Goal: Task Accomplishment & Management: Complete application form

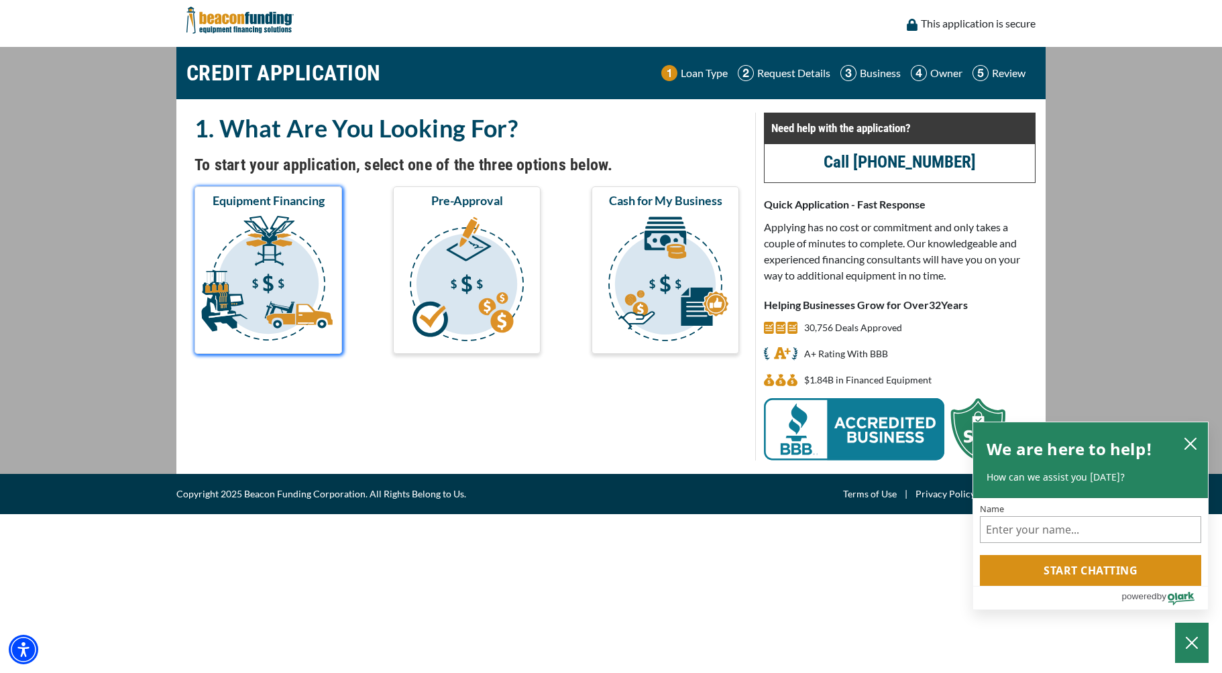
click at [271, 266] on img "submit" at bounding box center [268, 281] width 142 height 134
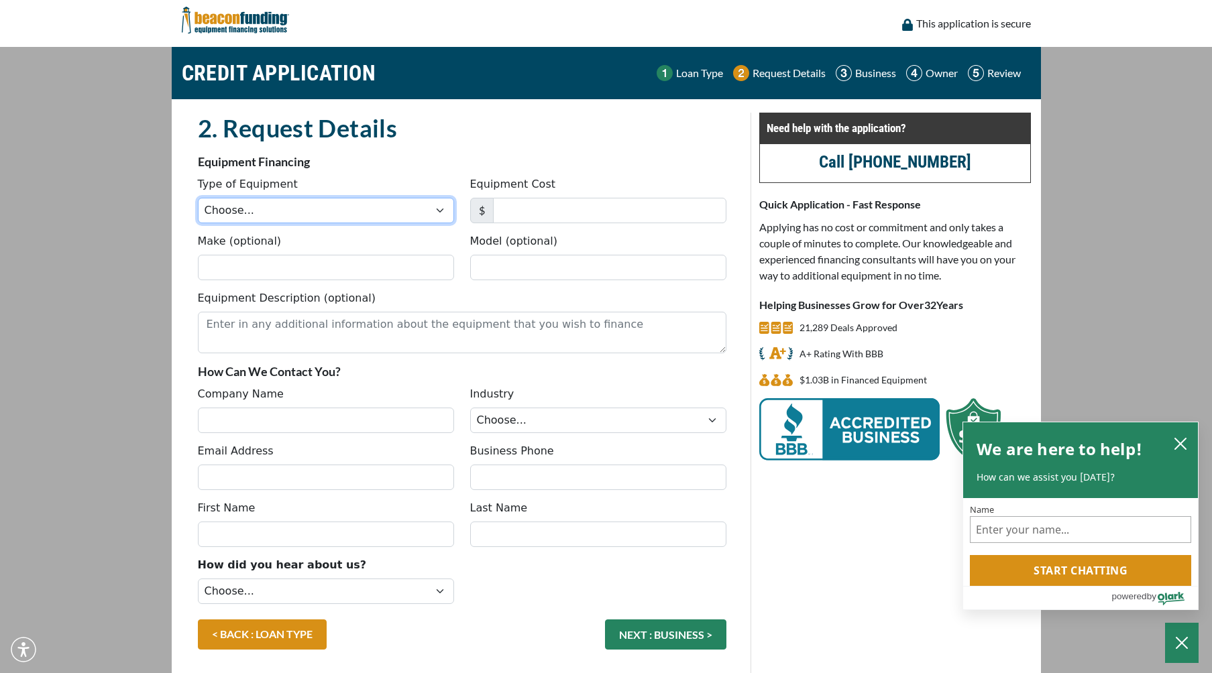
click at [298, 207] on select "Choose... Backhoe Boom/Bucket Truck Chipper Commercial Mower Crane DTG/DTF Prin…" at bounding box center [326, 210] width 256 height 25
select select "1"
click at [198, 198] on select "Choose... Backhoe Boom/Bucket Truck Chipper Commercial Mower Crane DTG/DTF Prin…" at bounding box center [326, 210] width 256 height 25
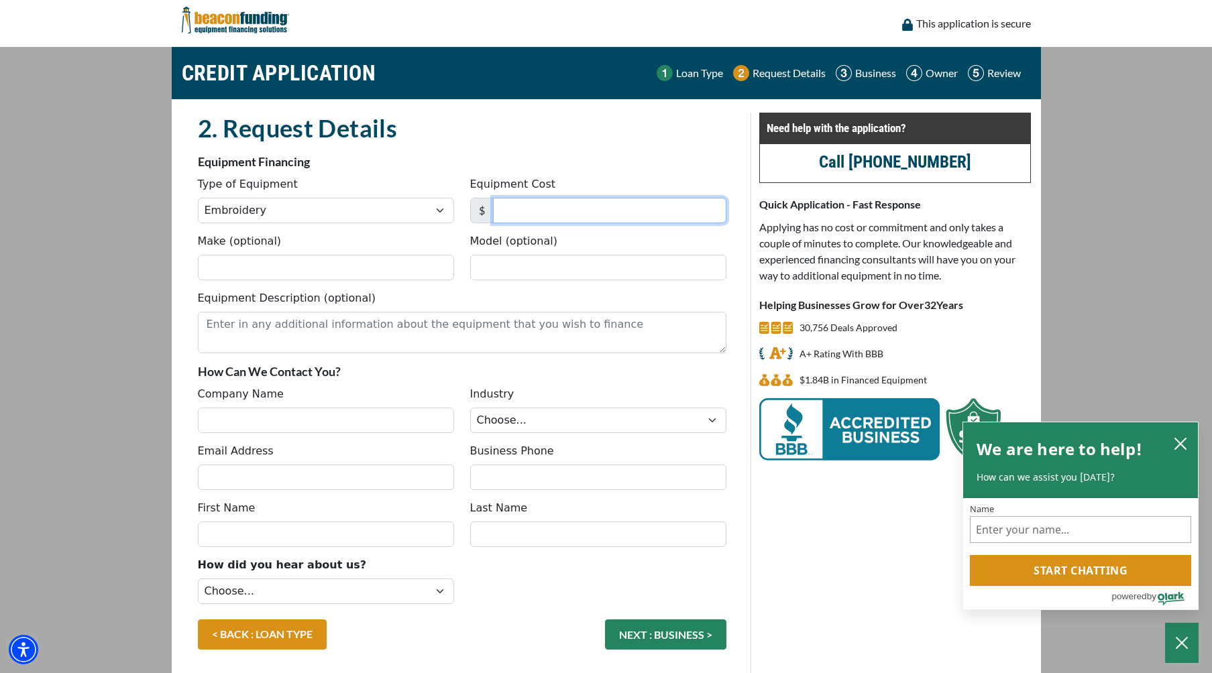
click at [547, 209] on input "Equipment Cost" at bounding box center [609, 210] width 233 height 25
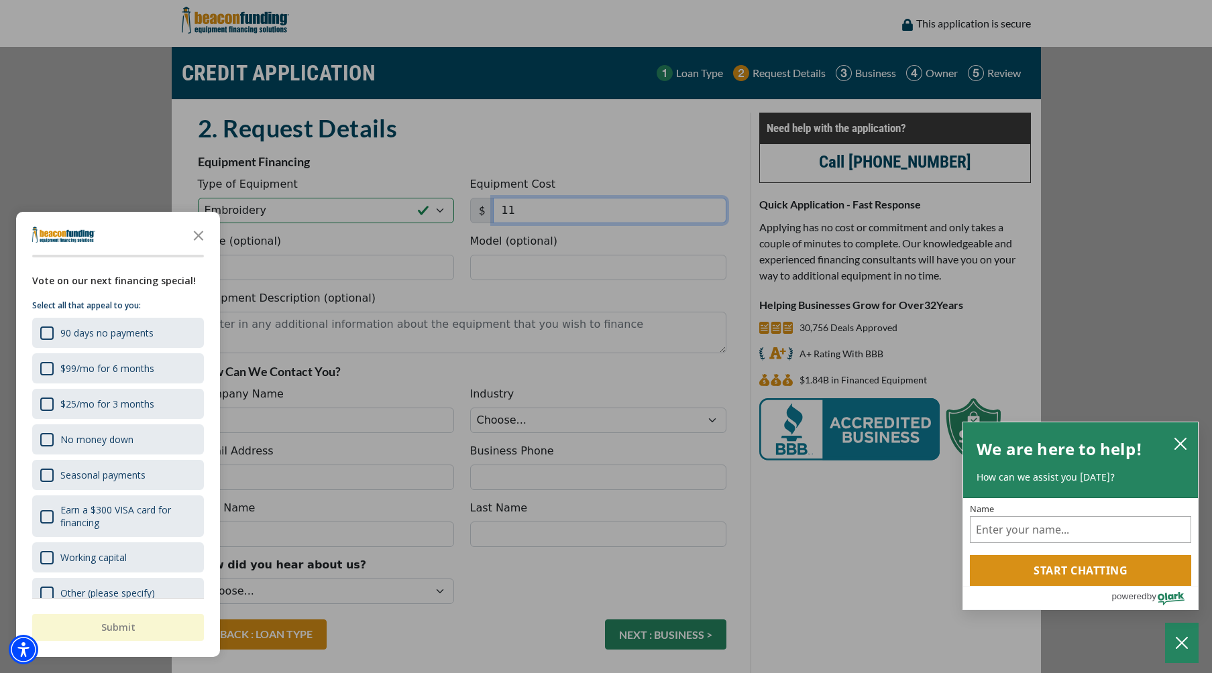
type input "11"
click at [207, 233] on icon "Close the survey" at bounding box center [198, 234] width 27 height 27
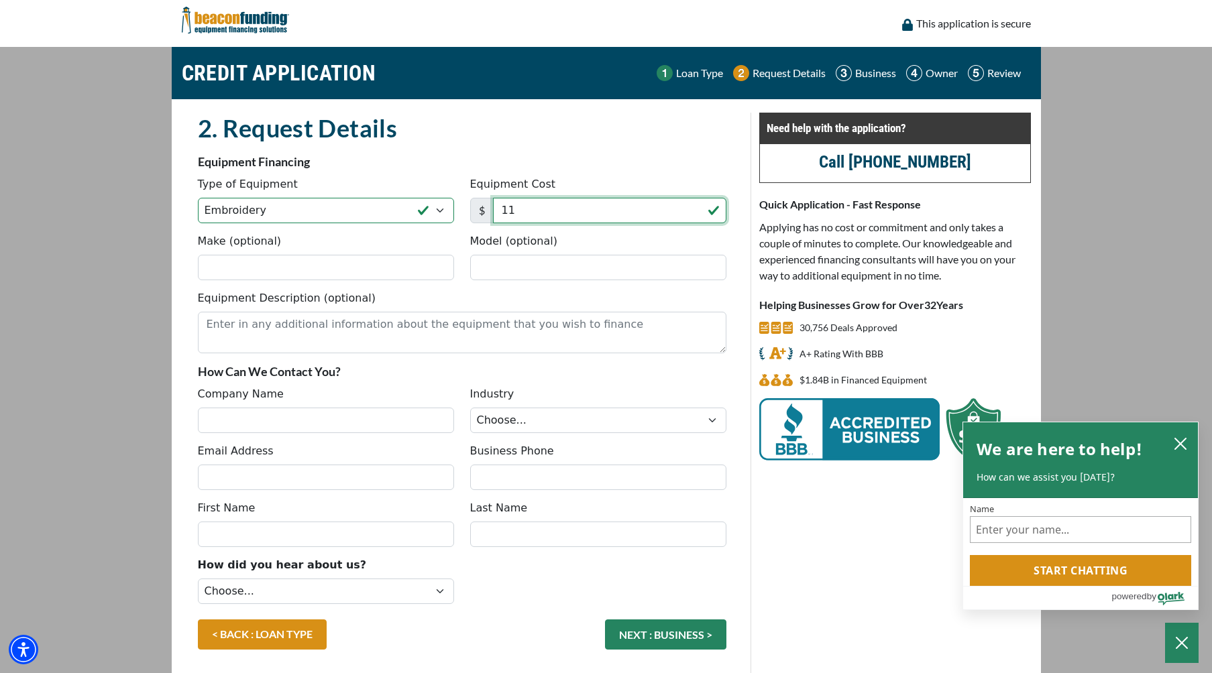
drag, startPoint x: 518, startPoint y: 215, endPoint x: 485, endPoint y: 217, distance: 33.0
click at [486, 217] on div "$ 11" at bounding box center [598, 210] width 256 height 25
click at [536, 209] on input "11" at bounding box center [609, 210] width 233 height 25
click at [564, 210] on input "11" at bounding box center [609, 210] width 233 height 25
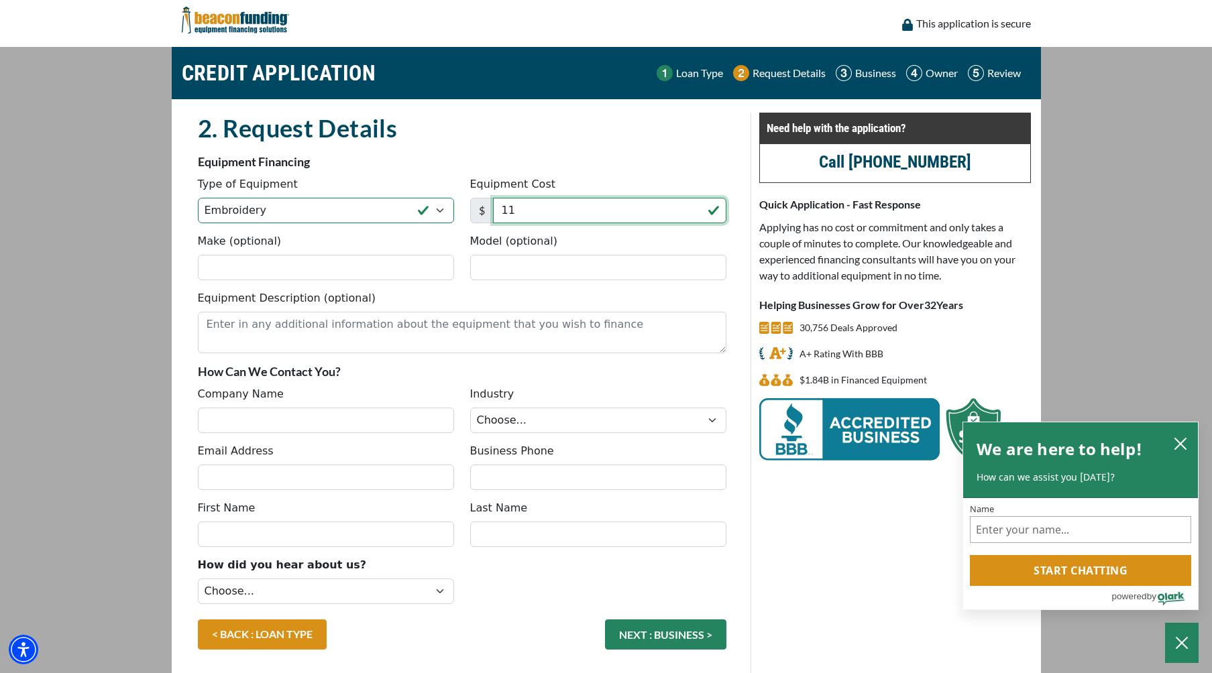
click at [563, 210] on input "11" at bounding box center [609, 210] width 233 height 25
click at [560, 216] on input "11" at bounding box center [609, 210] width 233 height 25
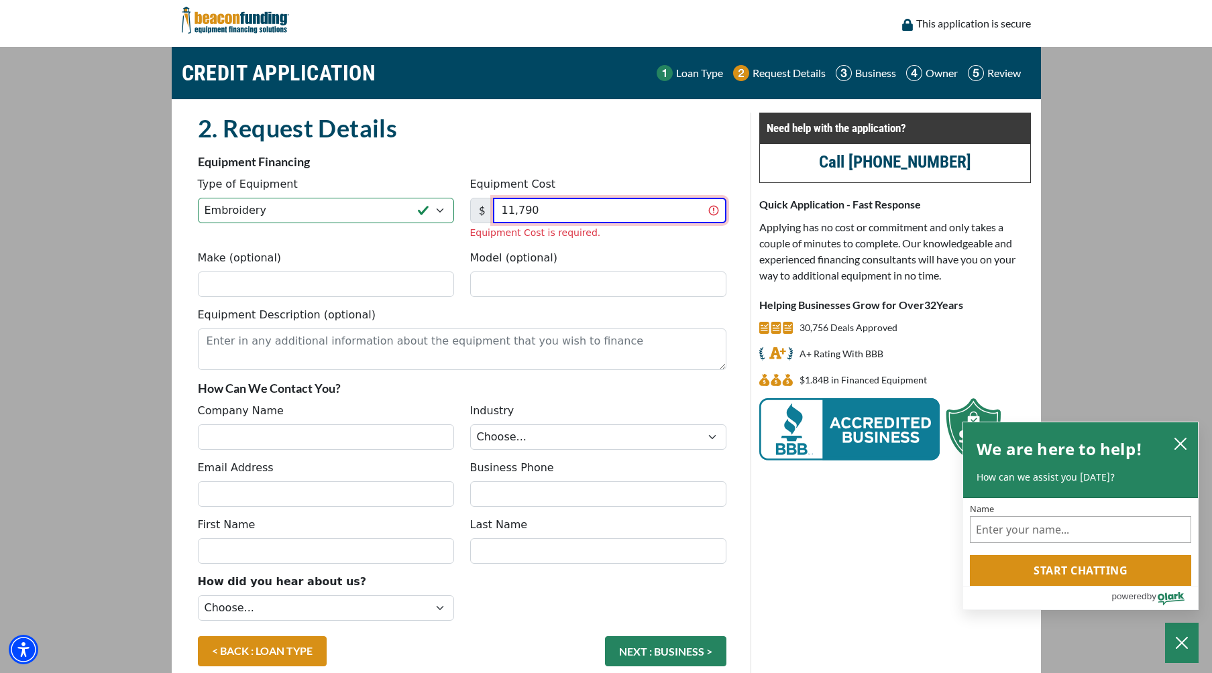
type input "11,790"
click at [372, 287] on div "Make (optional) Model (optional)" at bounding box center [462, 278] width 544 height 57
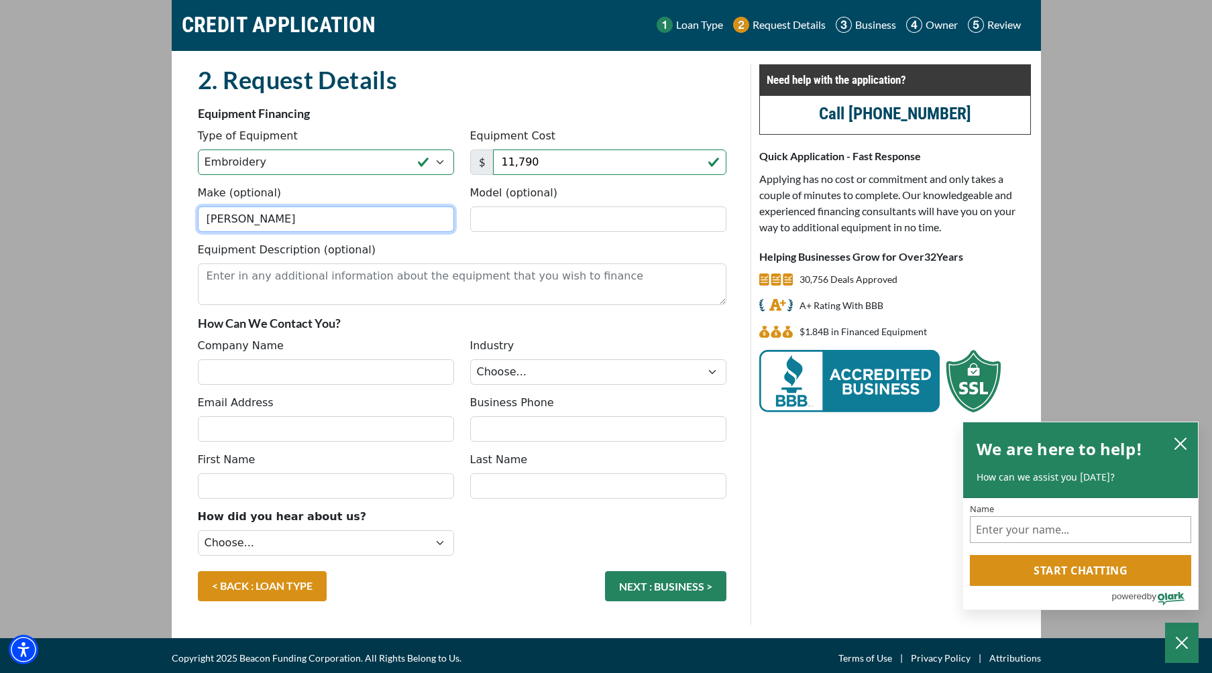
scroll to position [54, 0]
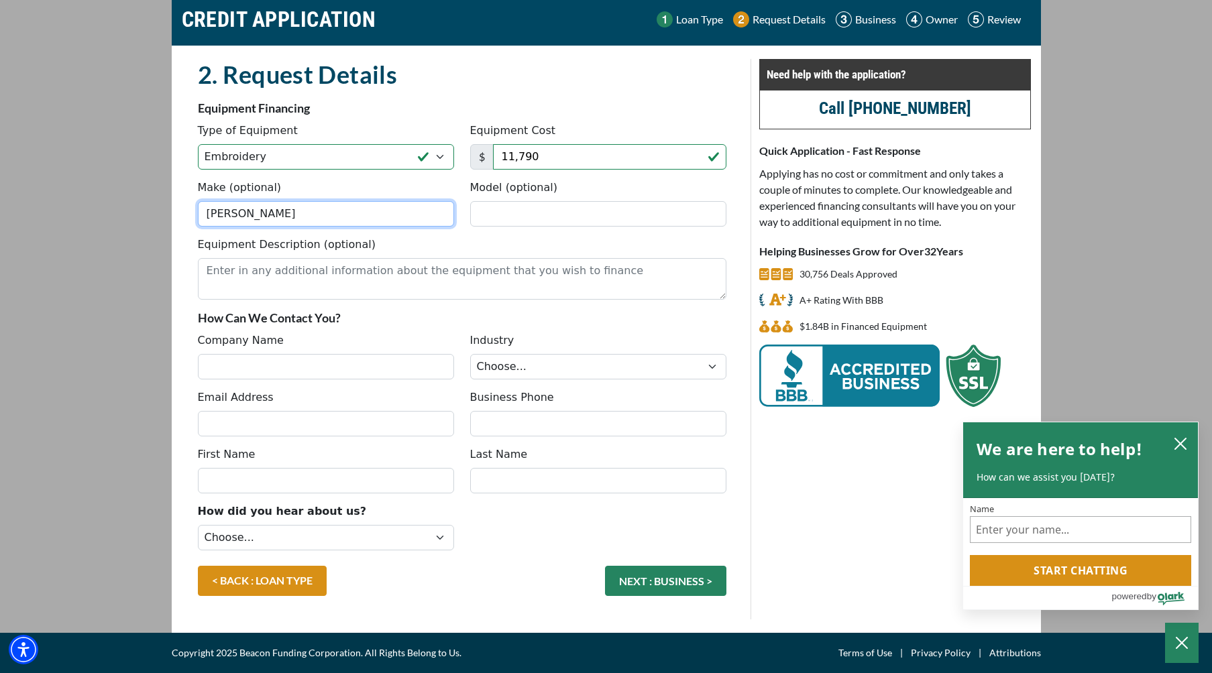
type input "Tajima Sai"
click at [317, 363] on input "Company Name" at bounding box center [326, 366] width 256 height 25
type input "Number One Custom Embroidery"
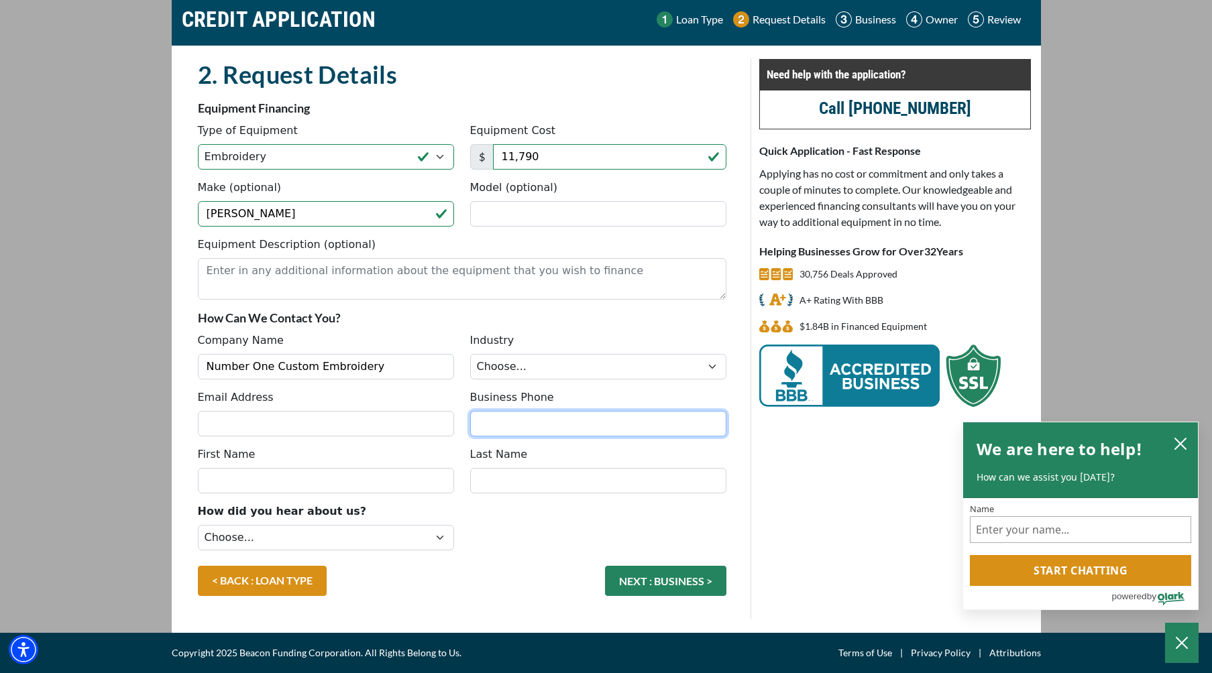
type input "5039708224"
type input "Christian"
type input "Magdaleno"
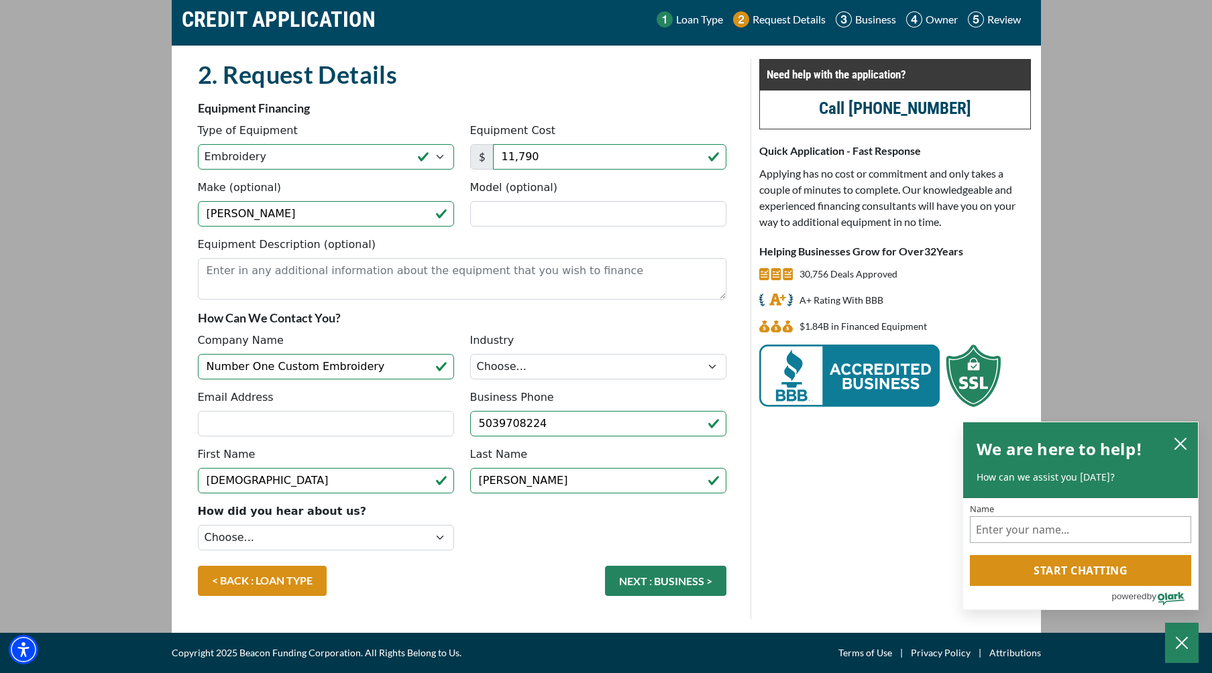
type input "(503) 970-8224"
click at [374, 426] on input "Email Address" at bounding box center [326, 423] width 256 height 25
type input "info@n1custom.com"
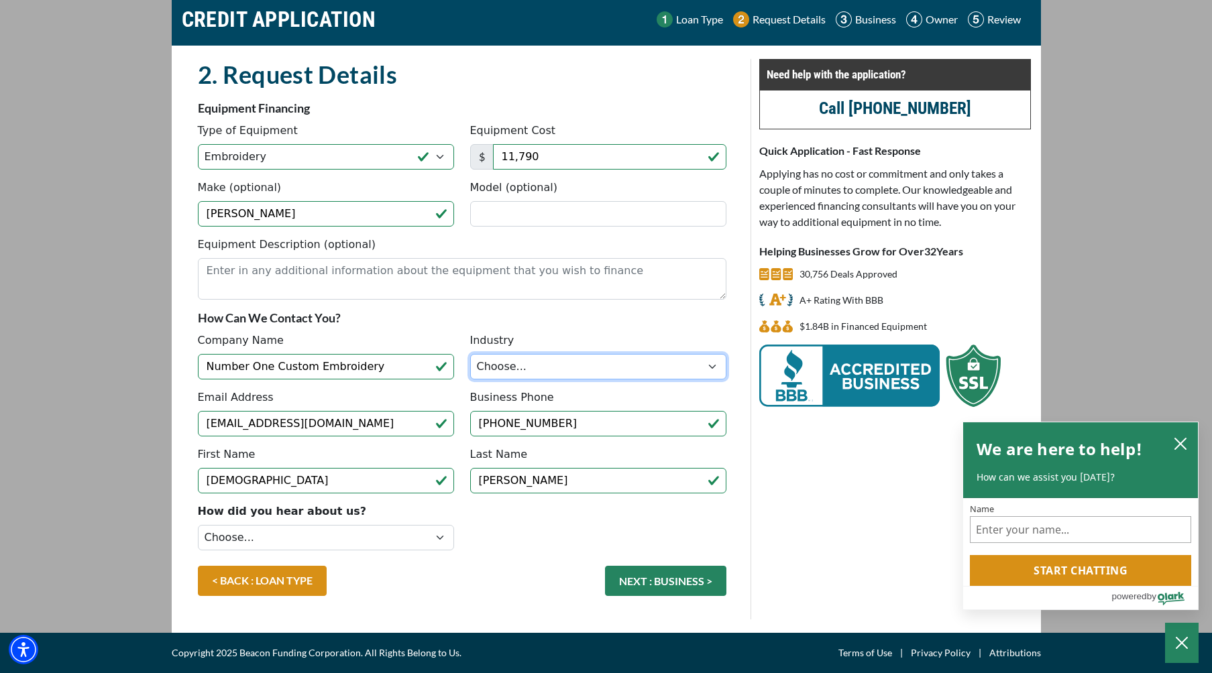
click at [618, 371] on select "Choose... Towing Landscape/Hardscape Decorated Apparel Septic Light Constructio…" at bounding box center [598, 366] width 256 height 25
select select "3"
click at [470, 354] on select "Choose... Towing Landscape/Hardscape Decorated Apparel Septic Light Constructio…" at bounding box center [598, 366] width 256 height 25
click at [384, 538] on select "Choose... Internet Search Vendor Referral Word of Mouth Client Referral Email E…" at bounding box center [326, 537] width 256 height 25
select select "14"
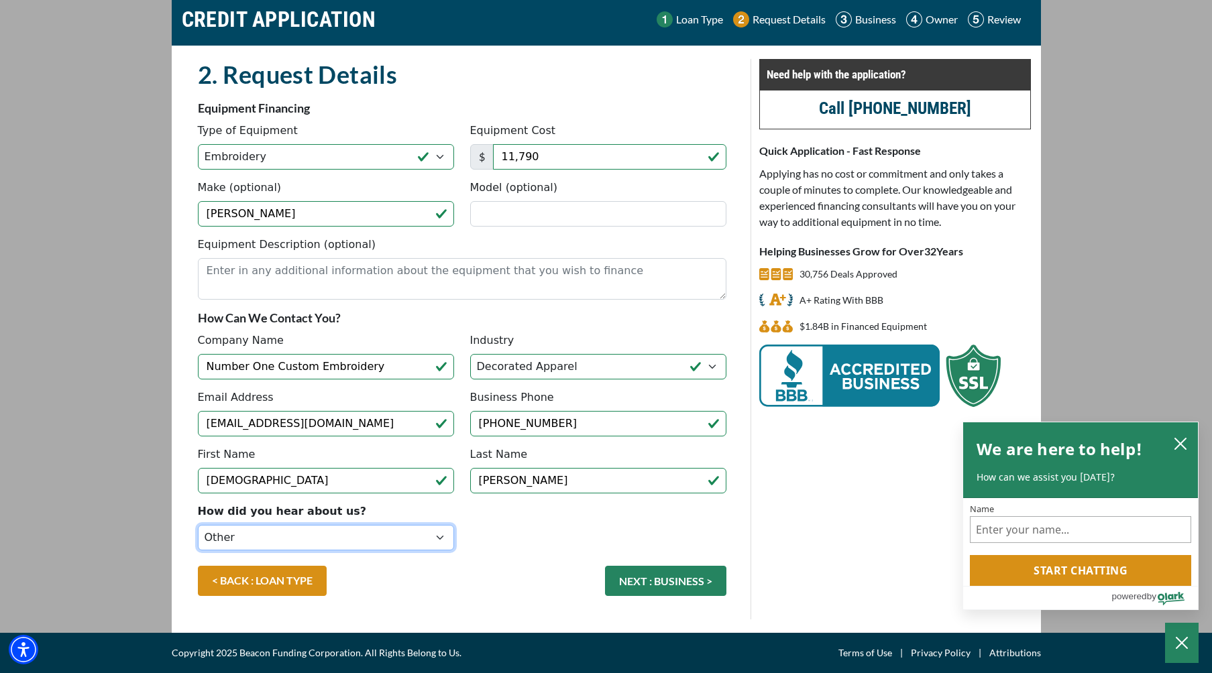
click at [198, 525] on select "Choose... Internet Search Vendor Referral Word of Mouth Client Referral Email E…" at bounding box center [326, 537] width 256 height 25
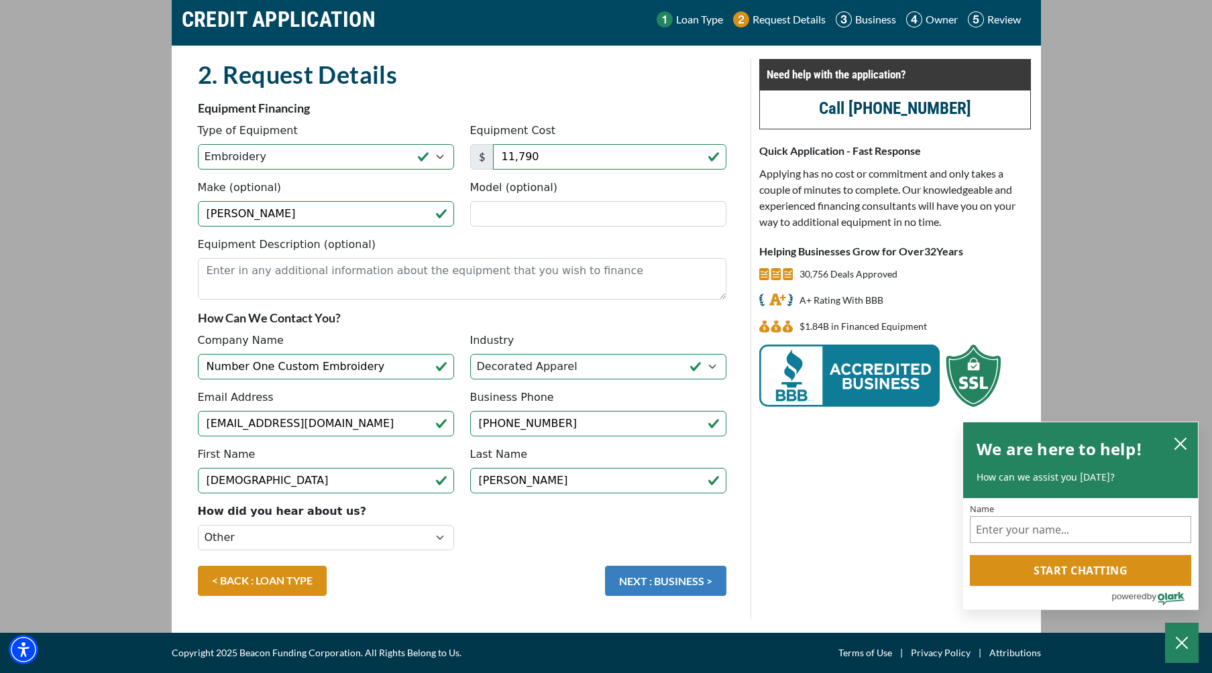
click at [683, 581] on button "NEXT : BUSINESS >" at bounding box center [665, 581] width 121 height 30
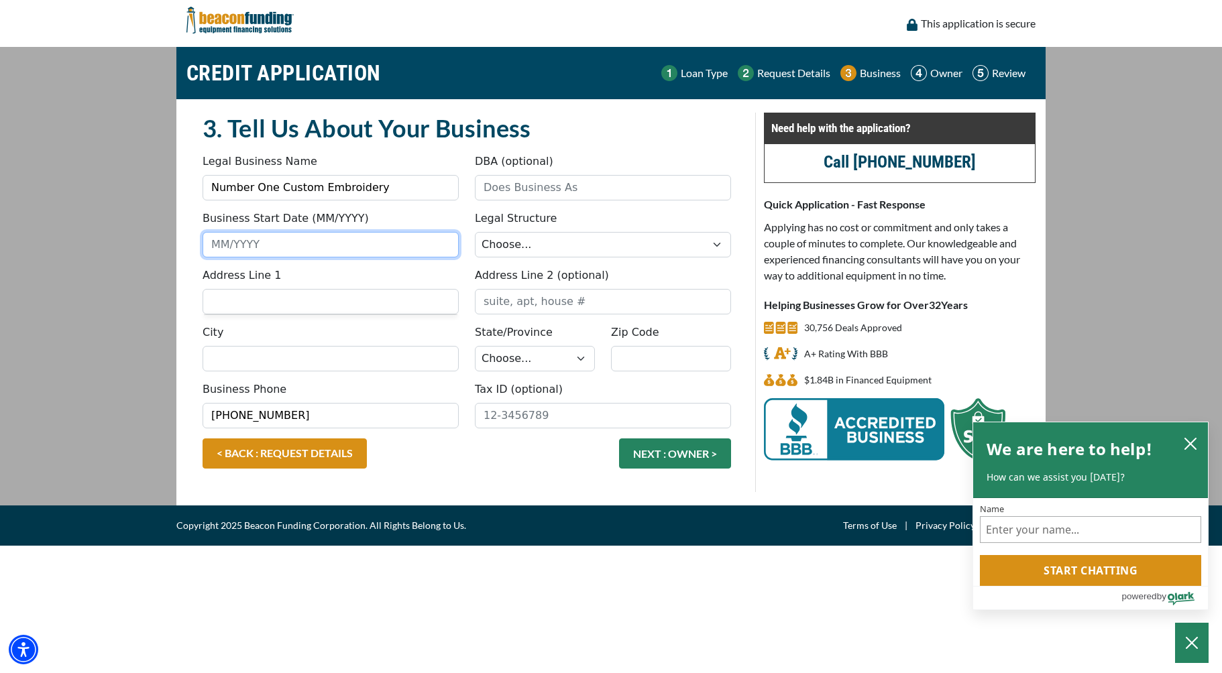
drag, startPoint x: 357, startPoint y: 235, endPoint x: 355, endPoint y: 243, distance: 7.6
click at [357, 236] on input "Business Start Date (MM/YYYY)" at bounding box center [331, 244] width 256 height 25
click at [354, 243] on input "Business Start Date (MM/YYYY)" at bounding box center [331, 244] width 256 height 25
type input "1"
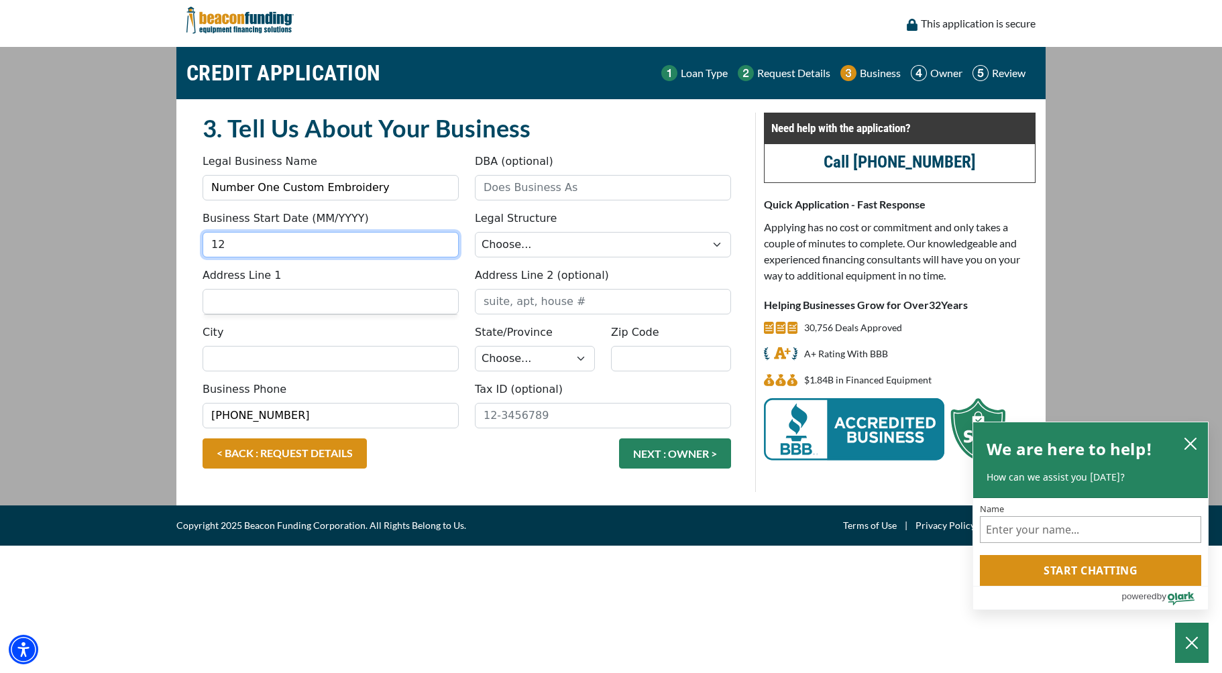
type input "1"
type input "0"
type input "12/2024"
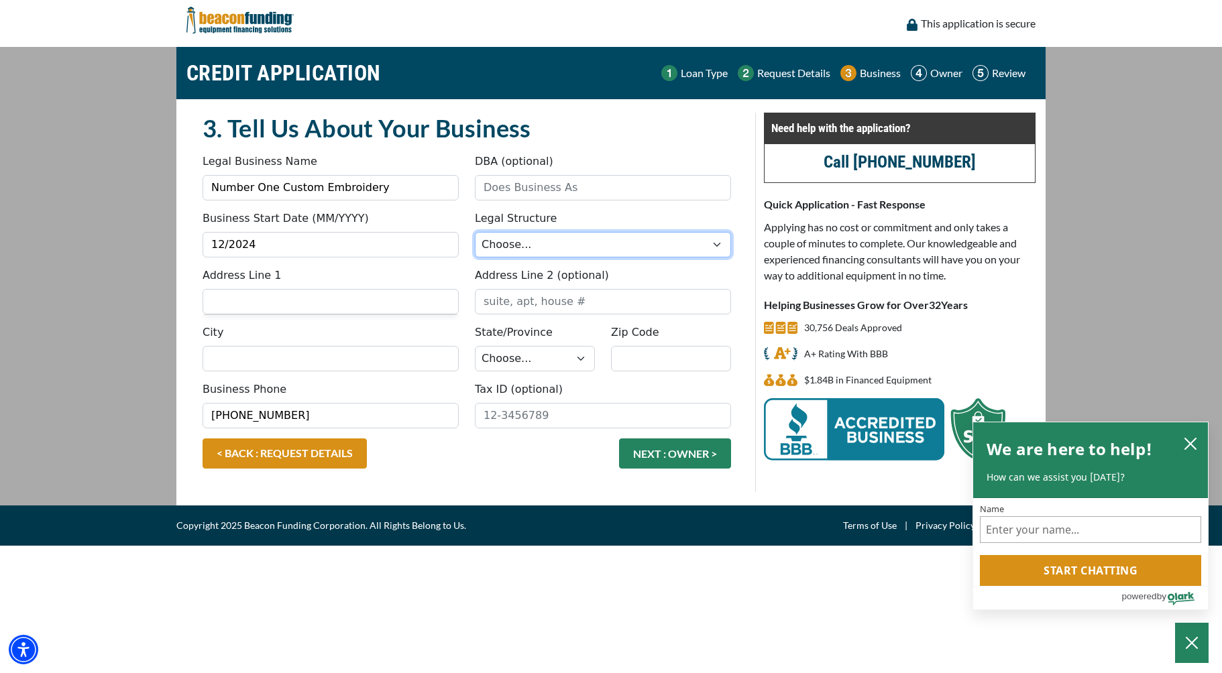
click at [498, 242] on select "Choose... Corporation LLC LLP Municipality Non-Profit Partnership Proprietorship" at bounding box center [603, 244] width 256 height 25
select select "2"
click at [475, 232] on select "Choose... Corporation LLC LLP Municipality Non-Profit Partnership Proprietorship" at bounding box center [603, 244] width 256 height 25
click at [325, 312] on input "Address Line 1" at bounding box center [331, 301] width 256 height 25
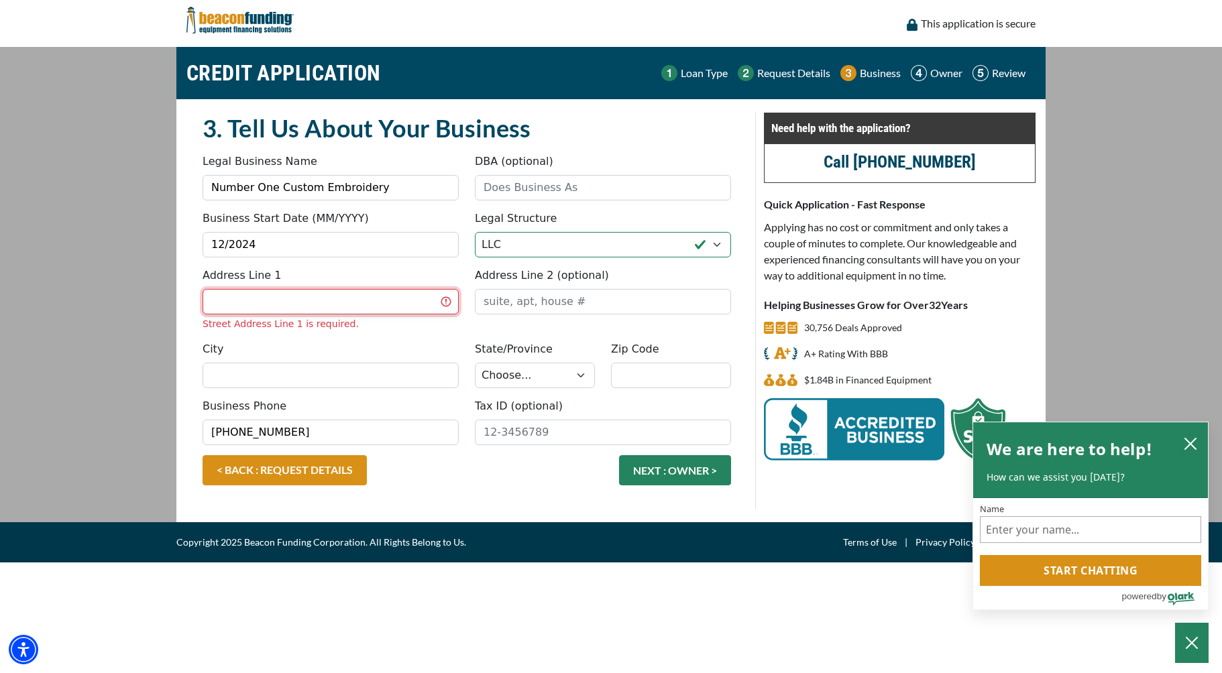
click at [292, 305] on input "Address Line 1" at bounding box center [331, 301] width 256 height 25
type input "[STREET_ADDRESS][PERSON_NAME]"
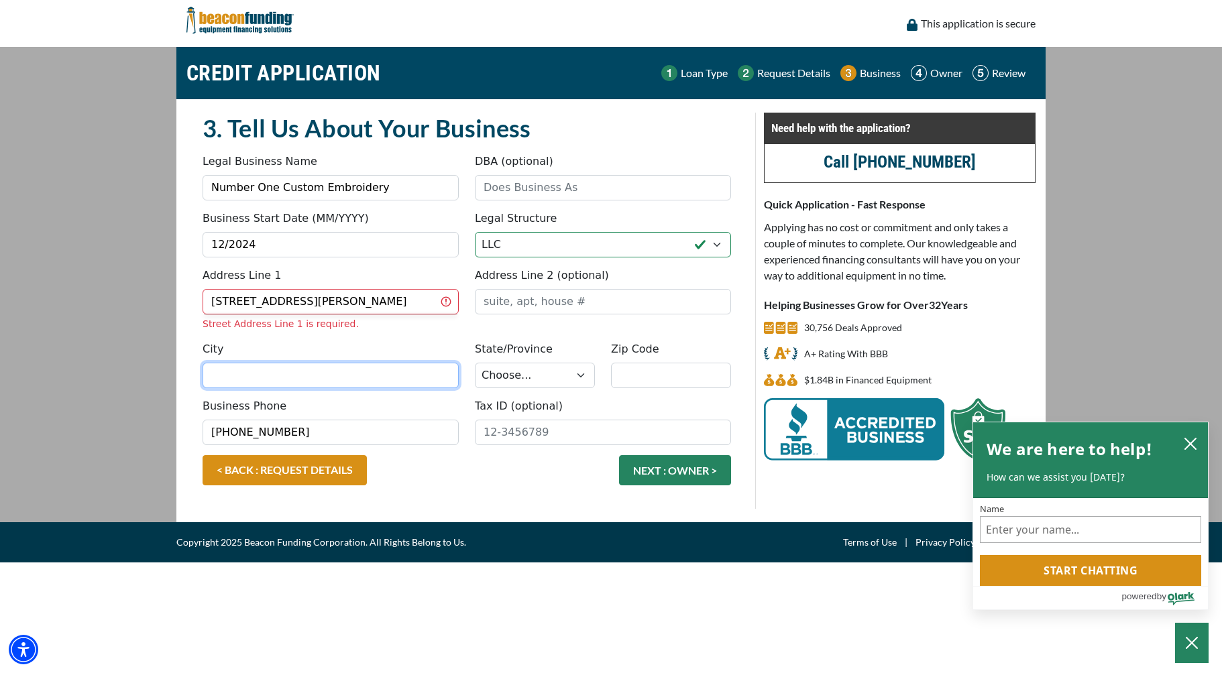
type input "Brooklyn"
select select "34"
type input "11221"
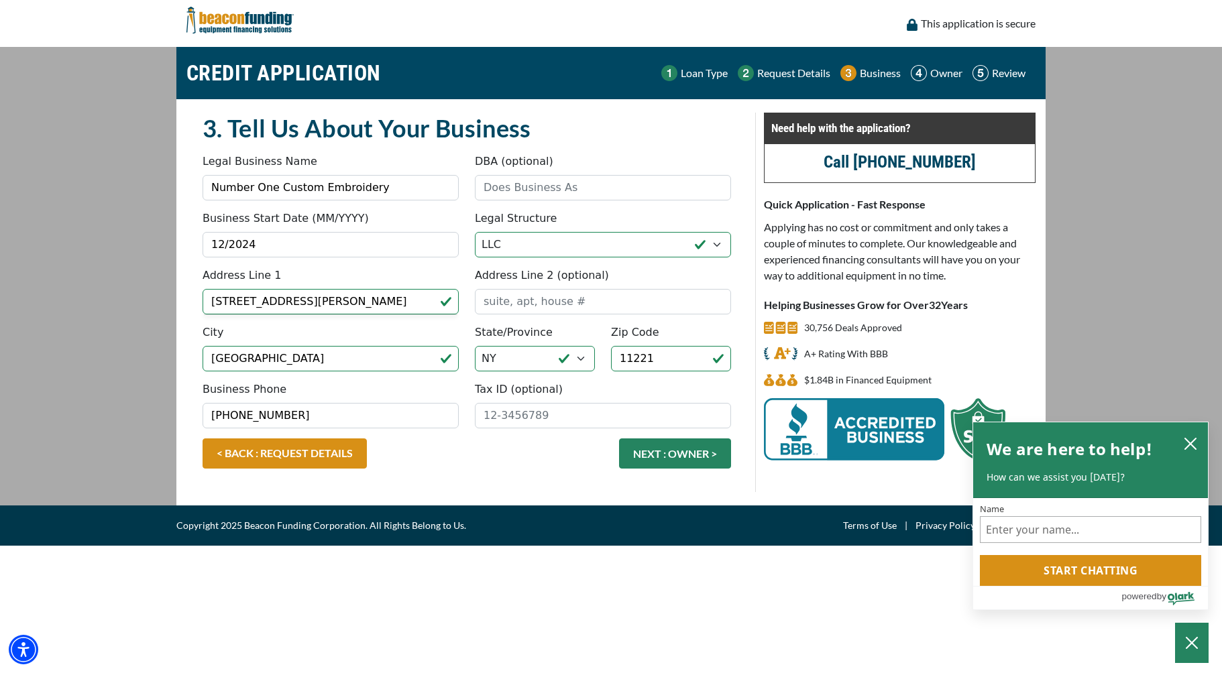
click at [530, 467] on div "< BACK : REQUEST DETAILS NEXT : OWNER >" at bounding box center [466, 461] width 544 height 44
click at [528, 424] on input "Tax ID (optional)" at bounding box center [603, 415] width 256 height 25
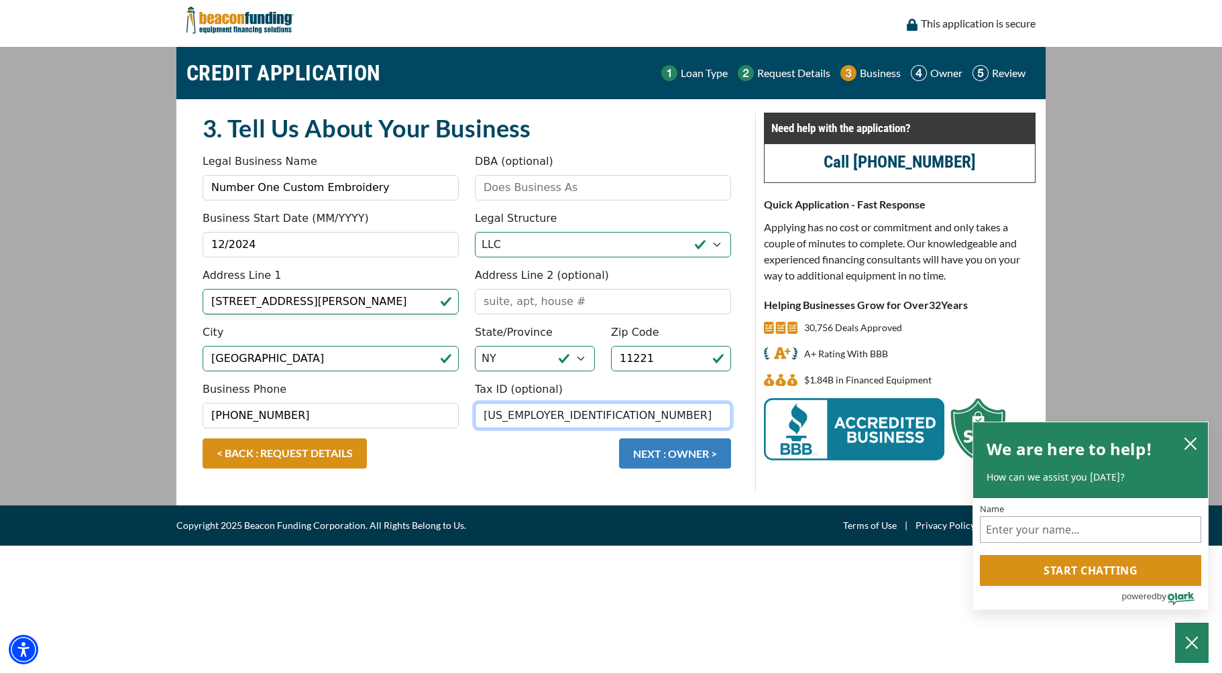
type input "[US_EMPLOYER_IDENTIFICATION_NUMBER]"
click at [656, 445] on button "NEXT : OWNER >" at bounding box center [675, 454] width 112 height 30
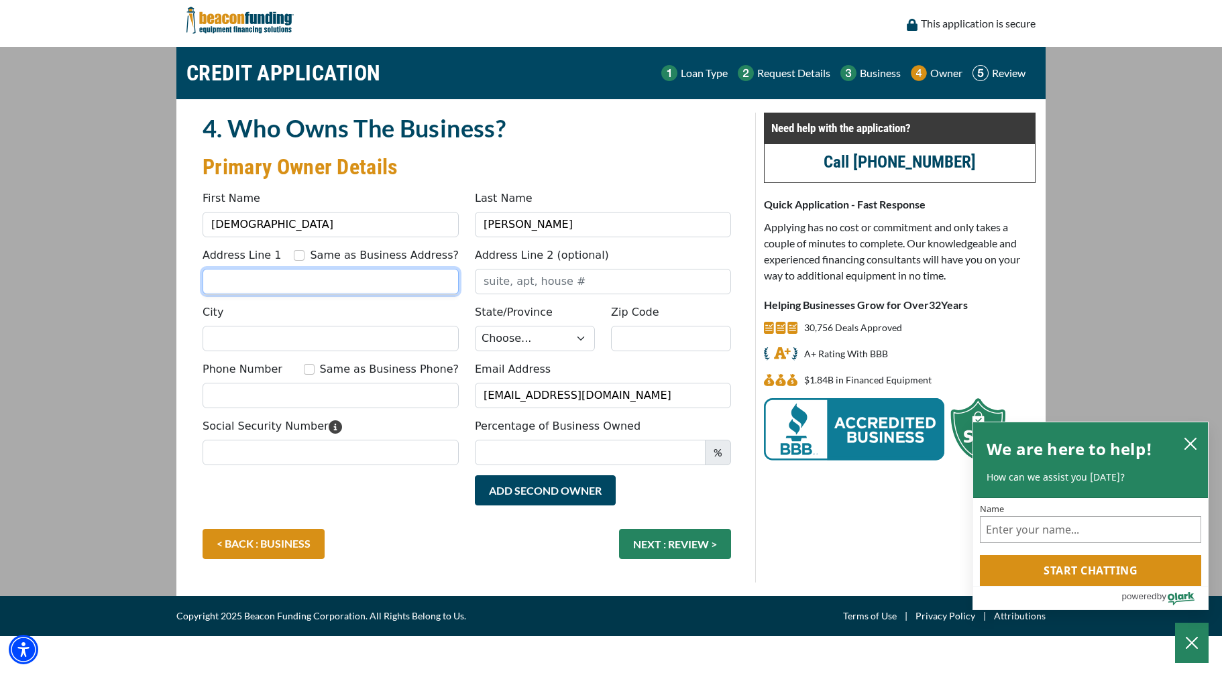
click at [292, 285] on input "Address Line 1" at bounding box center [331, 281] width 256 height 25
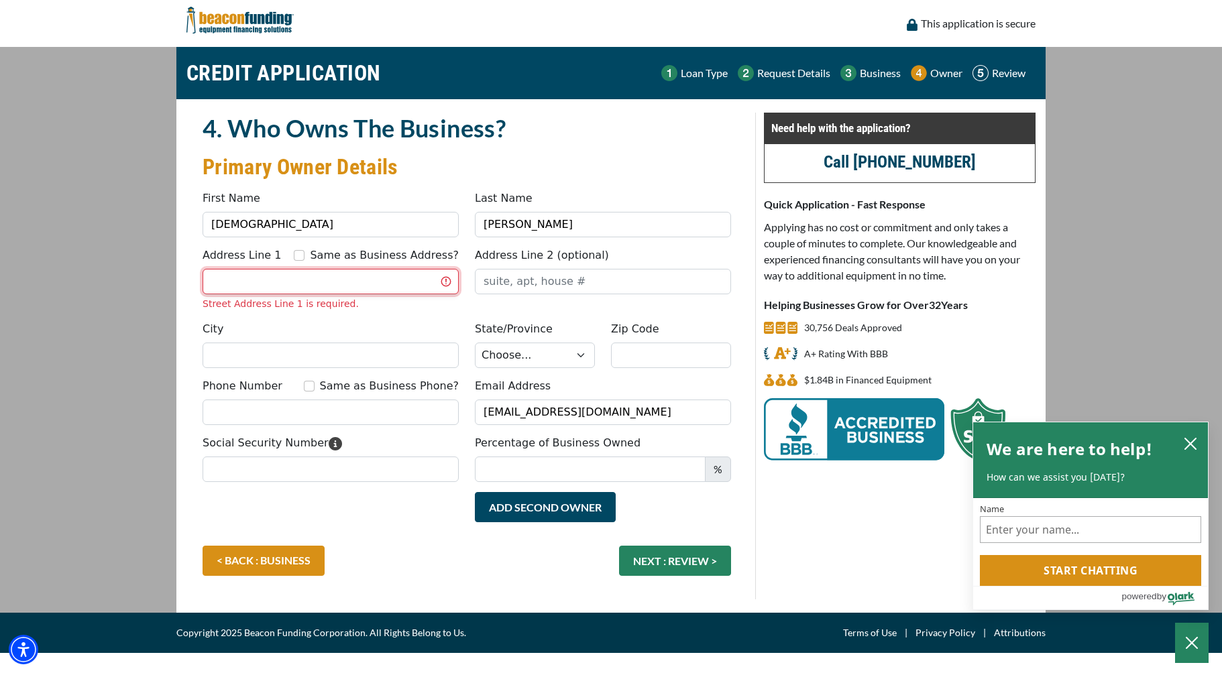
click at [255, 280] on input "Address Line 1" at bounding box center [331, 281] width 256 height 25
type input "1094 Greene Ave Apt 2"
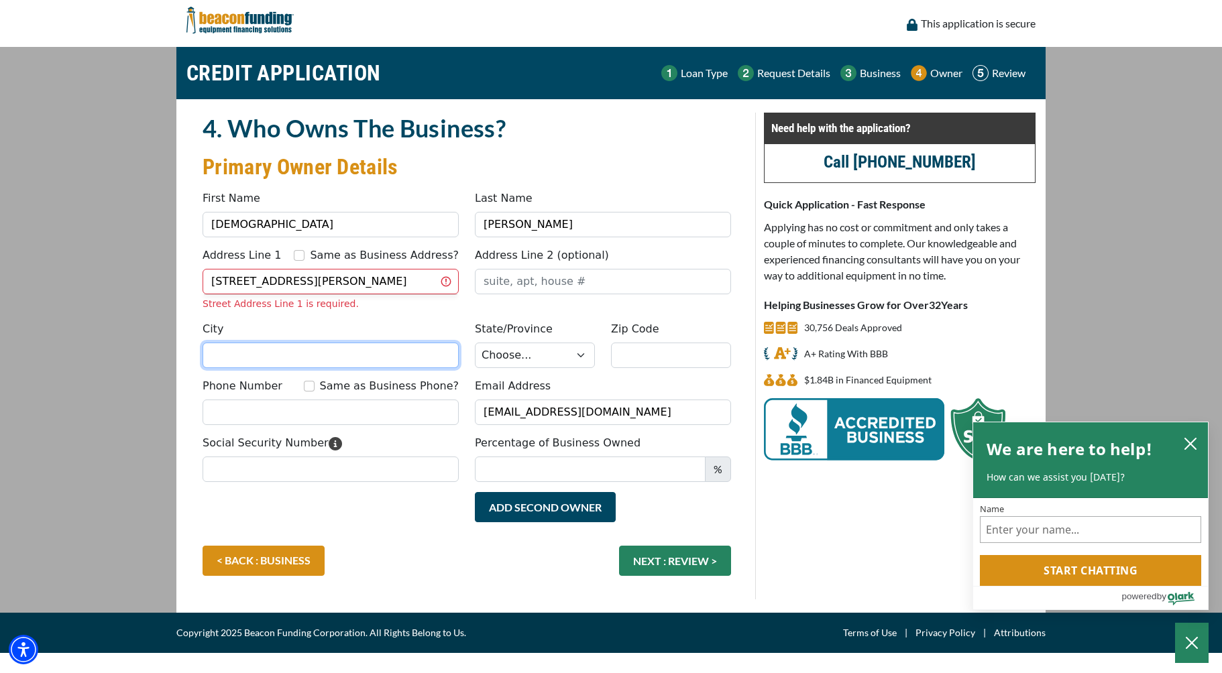
type input "Brooklyn"
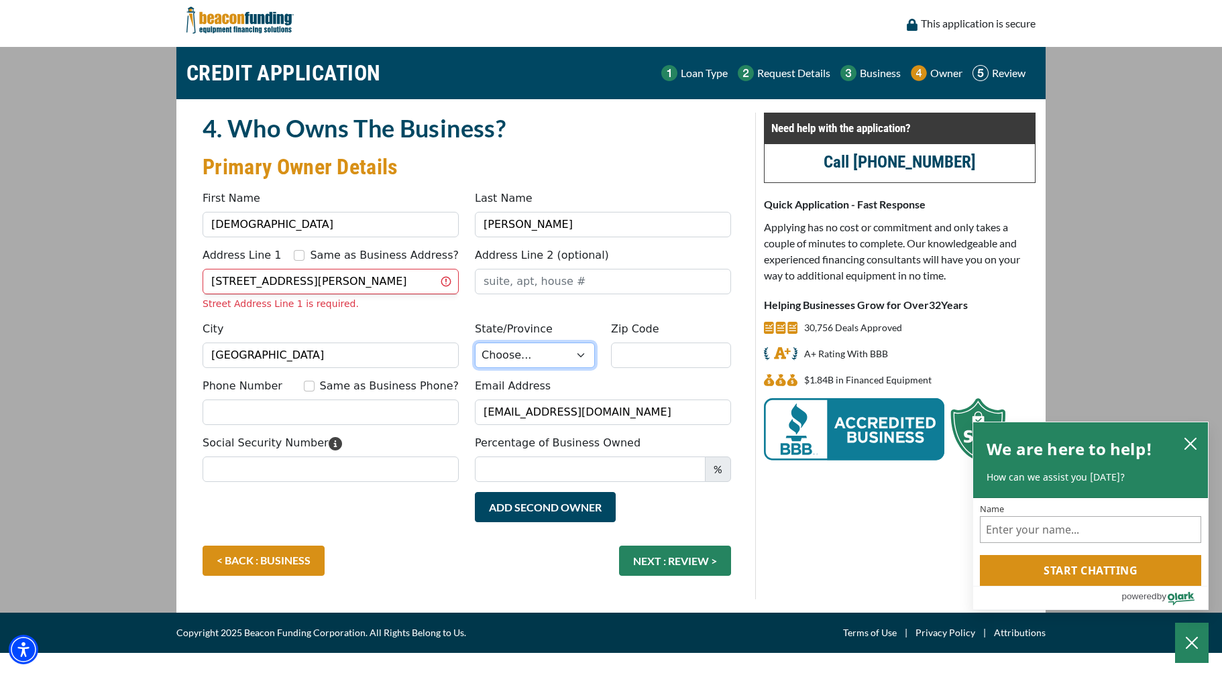
select select "34"
type input "11221"
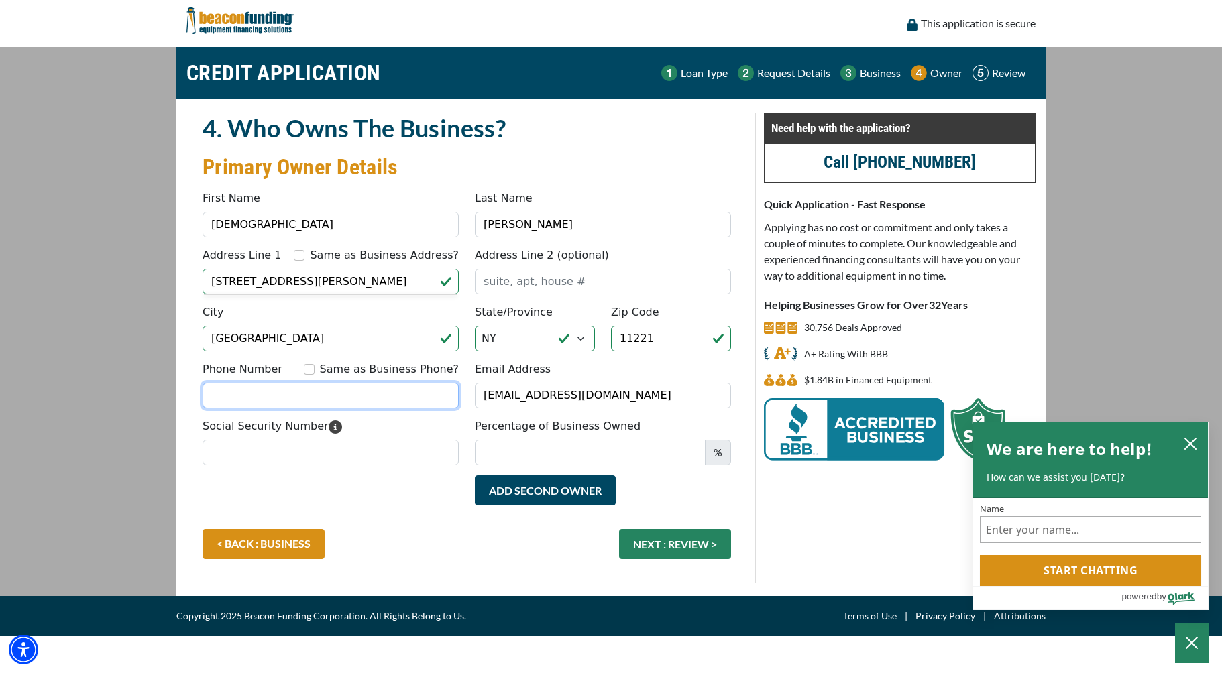
click at [377, 399] on input "Phone Number" at bounding box center [331, 395] width 256 height 25
type input "(503) 970-8224"
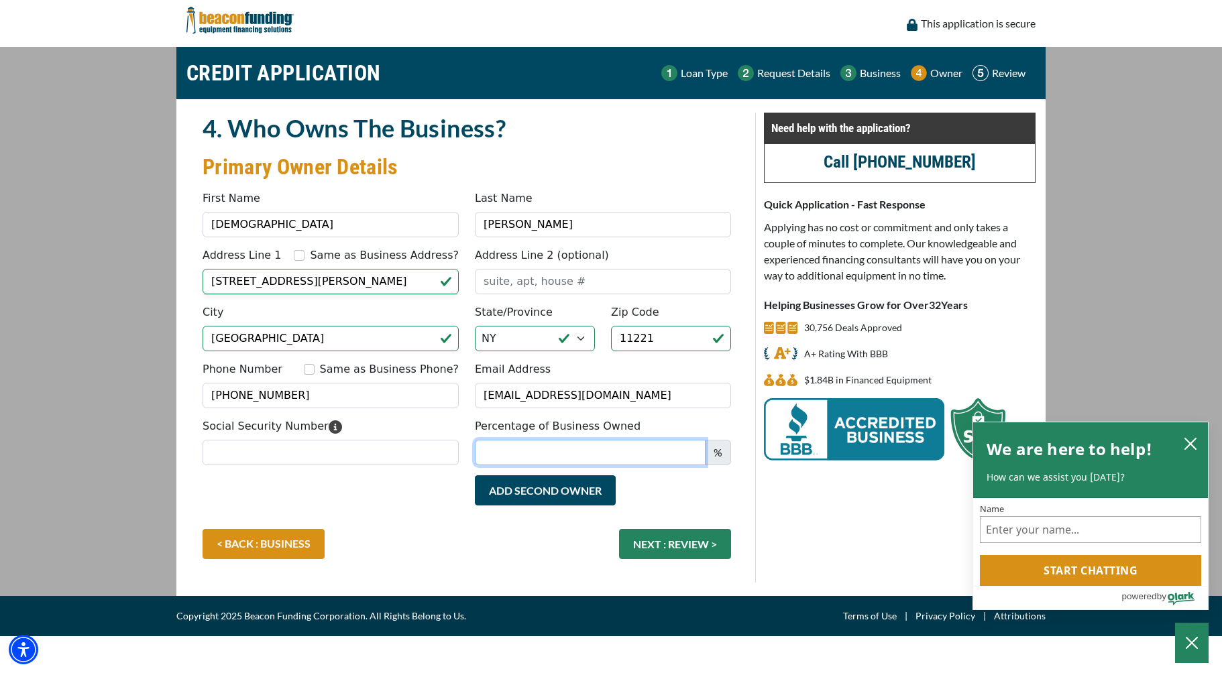
type input "Num"
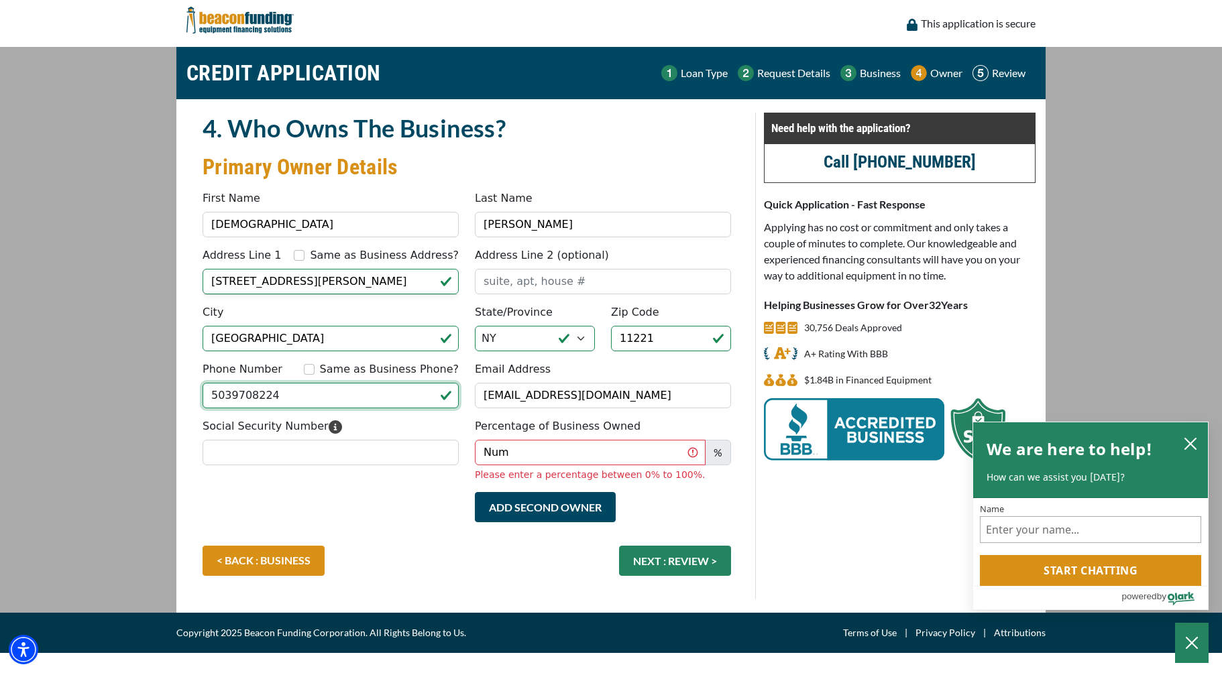
type input "(503) 970-8224"
click at [336, 373] on div "Same as Business Phone?" at bounding box center [381, 369] width 155 height 16
click at [314, 373] on input "Same as Business Phone?" at bounding box center [309, 369] width 11 height 11
checkbox input "true"
click at [313, 449] on input "Social Security Number" at bounding box center [331, 452] width 256 height 25
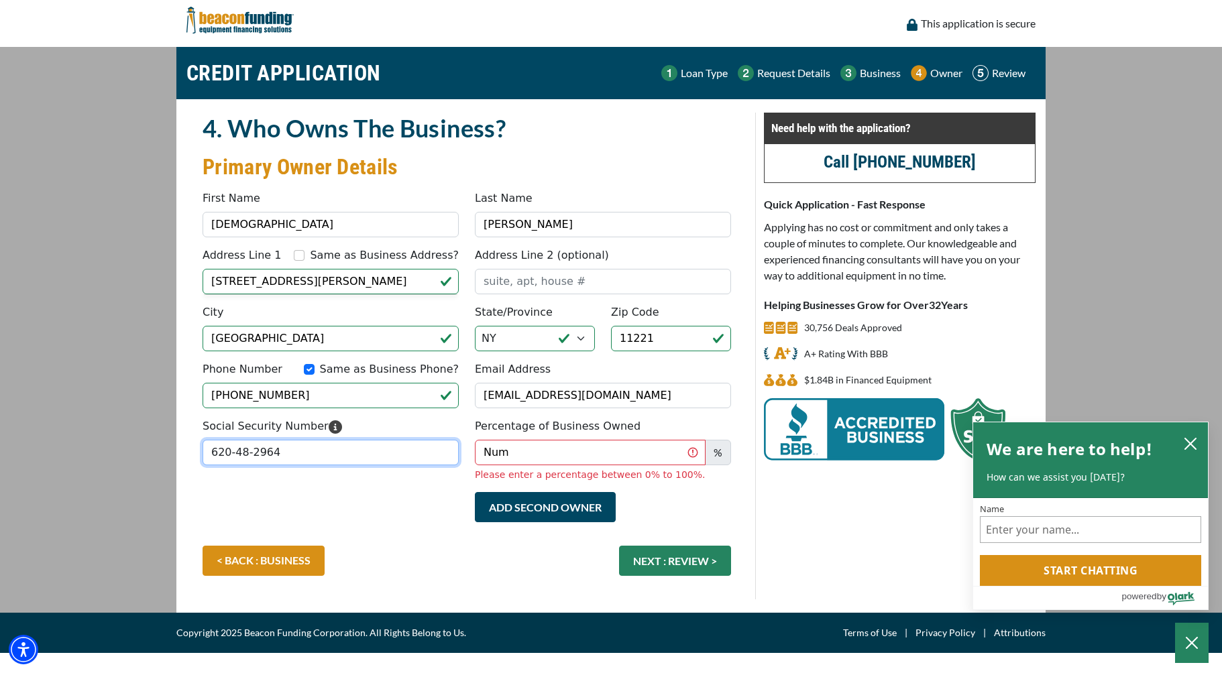
type input "620-48-2964"
click at [585, 457] on input "Num" at bounding box center [590, 452] width 231 height 25
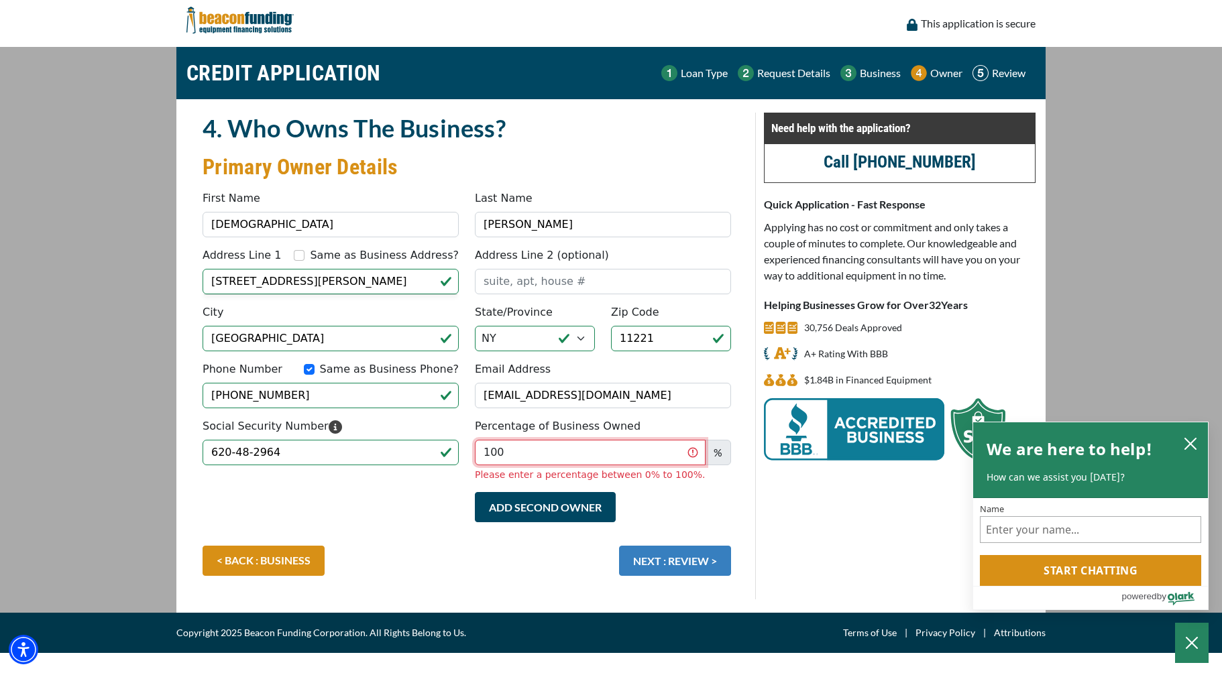
type input "100"
click at [669, 555] on button "NEXT : REVIEW >" at bounding box center [675, 561] width 112 height 30
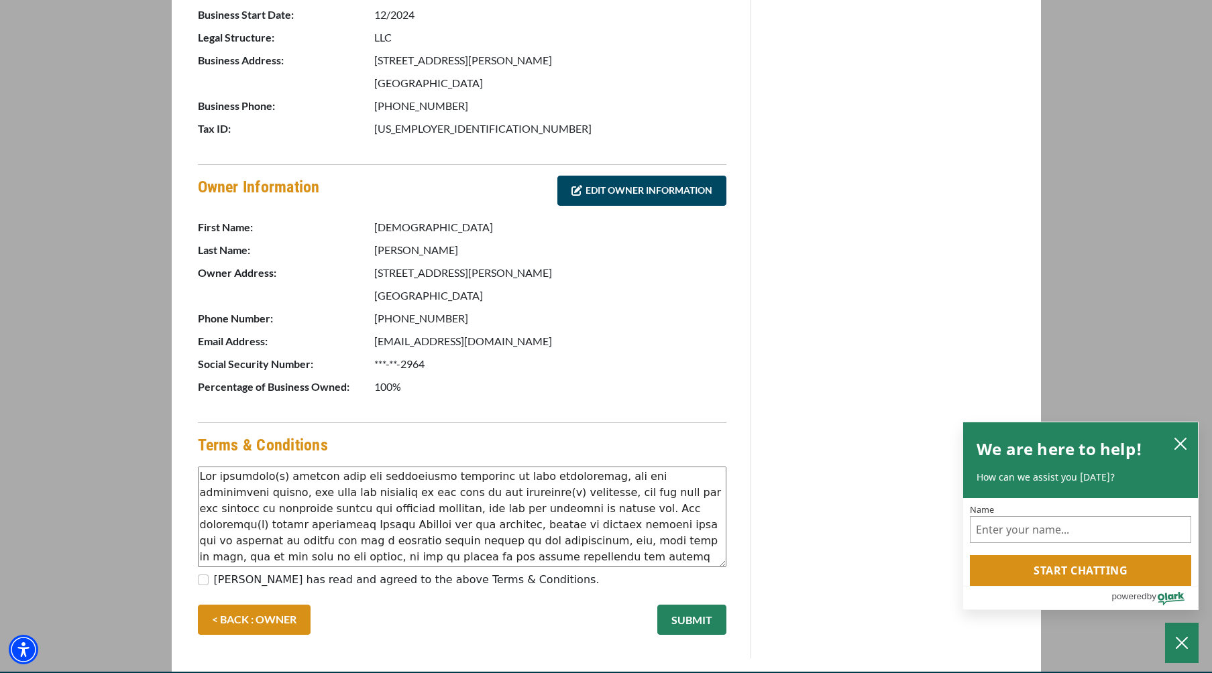
scroll to position [532, 0]
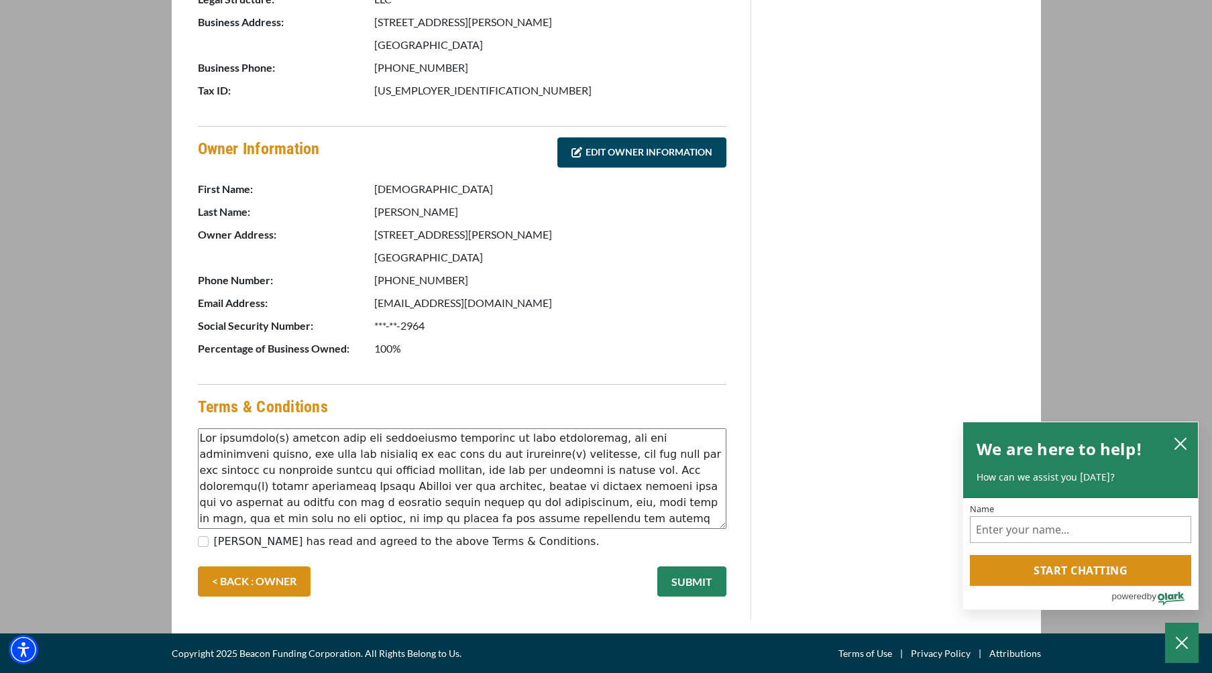
click at [288, 535] on label "Christian Magdaleno has read and agreed to the above Terms & Conditions." at bounding box center [407, 542] width 386 height 16
click at [209, 536] on input "Christian Magdaleno has read and agreed to the above Terms & Conditions." at bounding box center [203, 541] width 11 height 11
checkbox input "true"
click at [690, 579] on button "SUBMIT" at bounding box center [691, 582] width 69 height 30
